Goal: Task Accomplishment & Management: Use online tool/utility

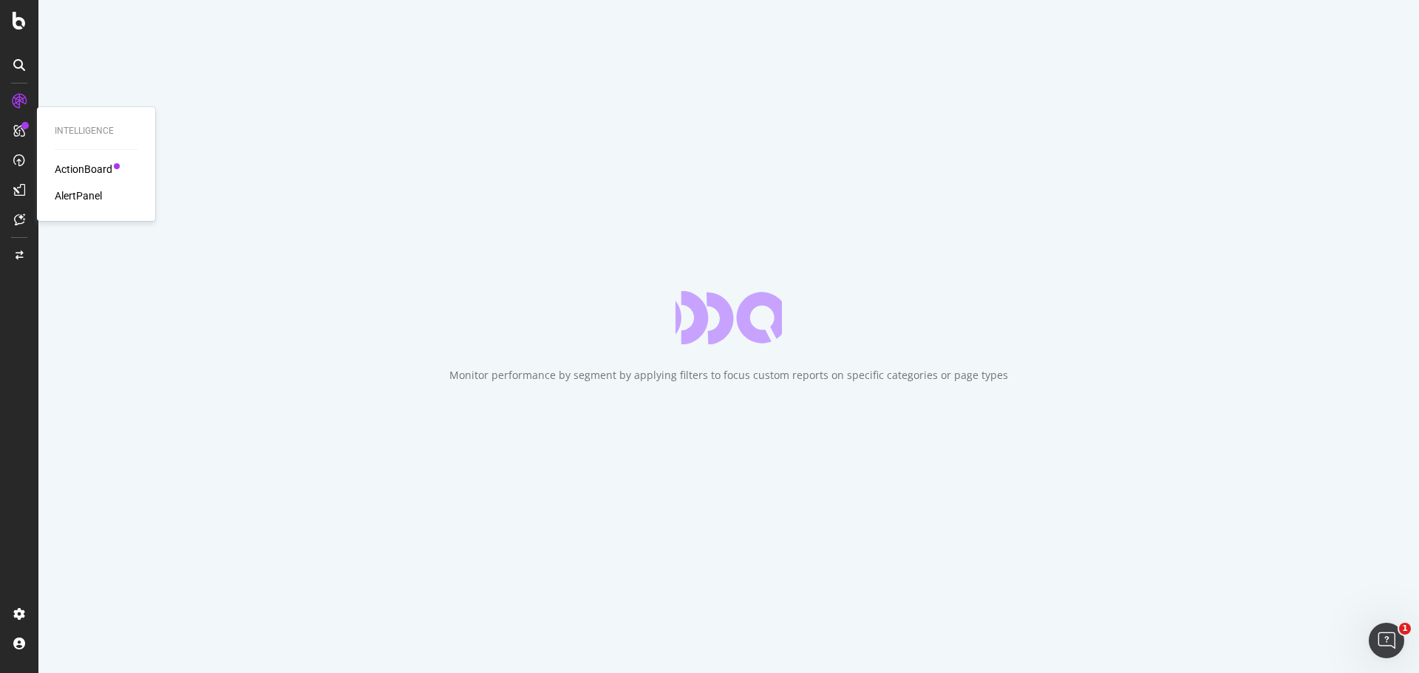
click at [103, 169] on div "ActionBoard" at bounding box center [84, 169] width 58 height 15
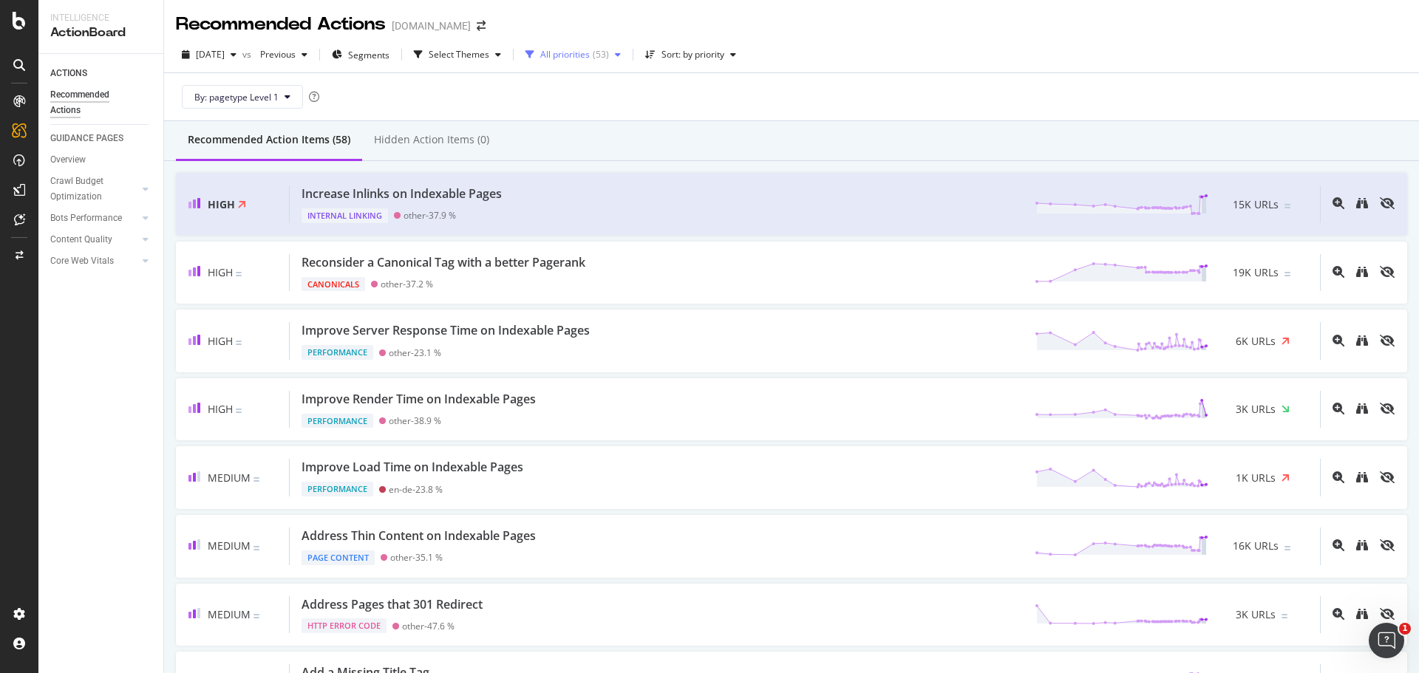
click at [540, 54] on div "button" at bounding box center [529, 54] width 21 height 9
click at [568, 109] on div at bounding box center [568, 110] width 12 height 12
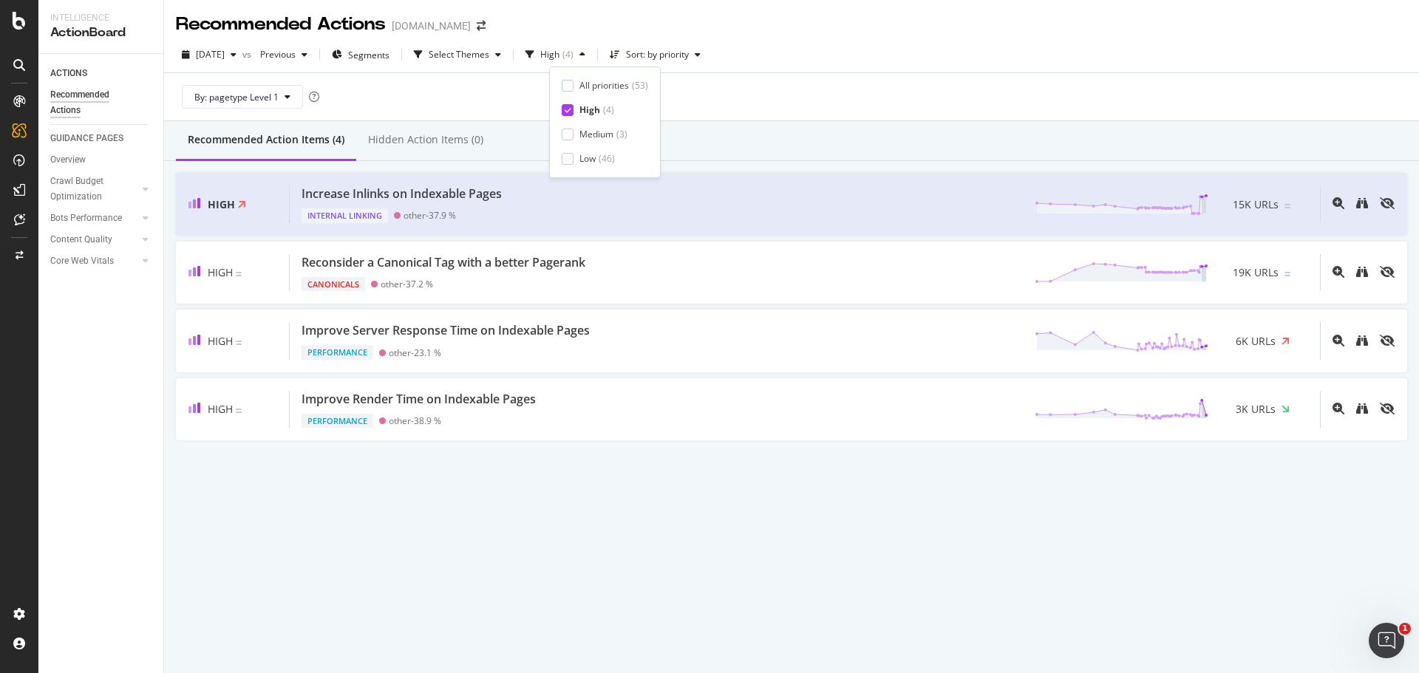
click at [724, 528] on div "Recommended Actions [DOMAIN_NAME] [DATE] vs Previous Segments Select Themes Hig…" at bounding box center [791, 336] width 1255 height 673
click at [788, 478] on div "Recommended Action Items (4) Hidden Action Items (0) High Increase Inlinks on I…" at bounding box center [791, 312] width 1255 height 383
